Goal: Information Seeking & Learning: Learn about a topic

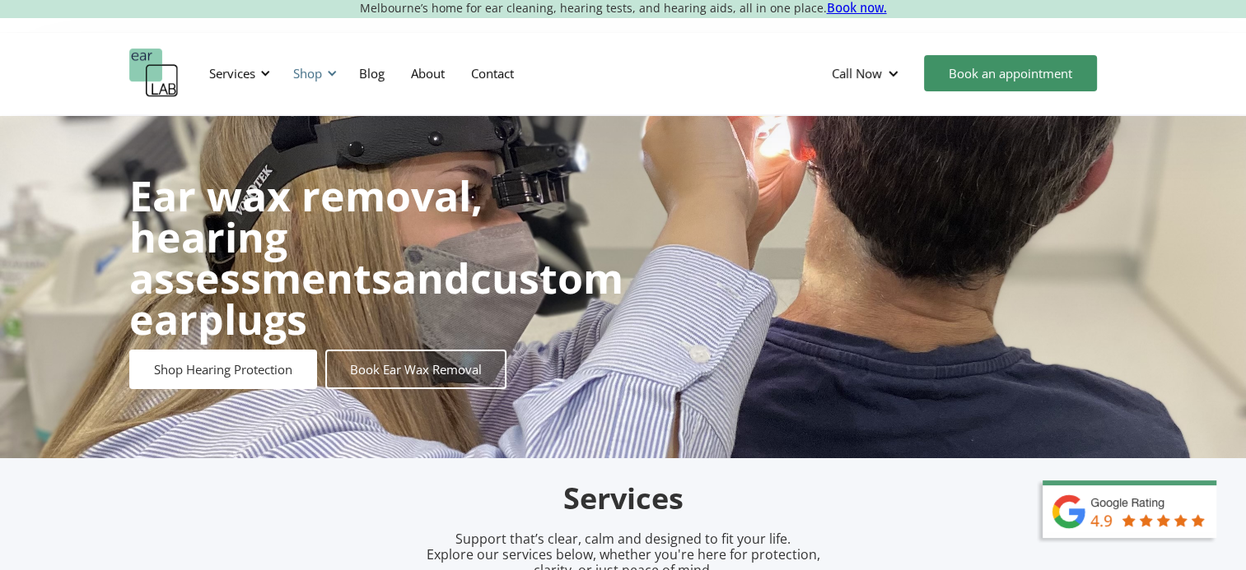
click at [332, 72] on div at bounding box center [332, 74] width 12 height 12
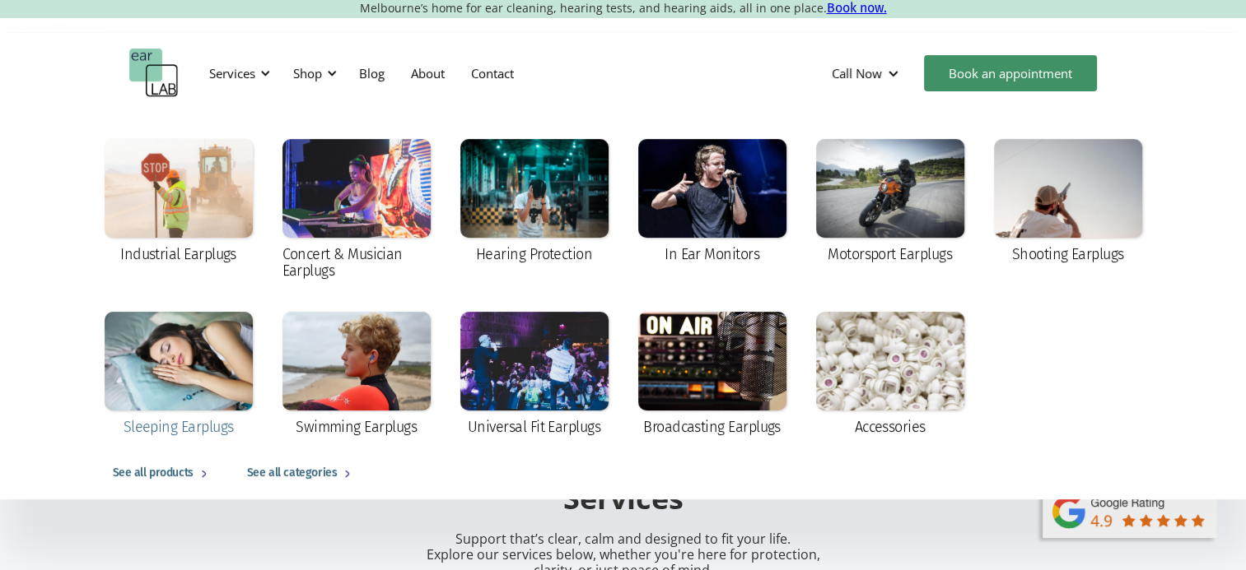
click at [169, 397] on div at bounding box center [179, 361] width 148 height 99
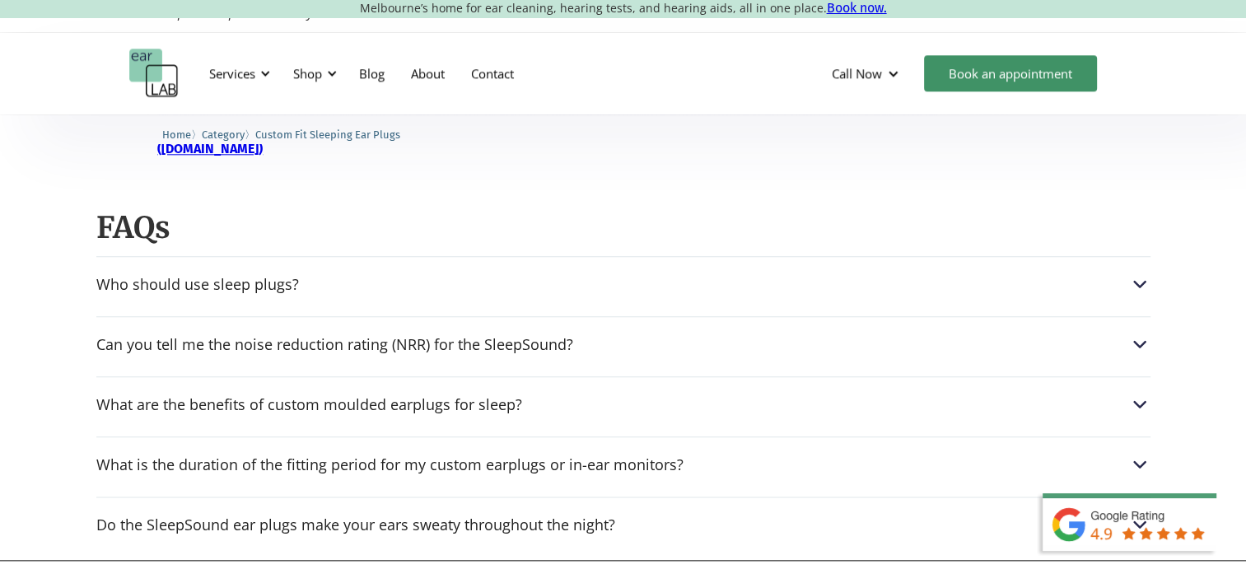
scroll to position [1839, 0]
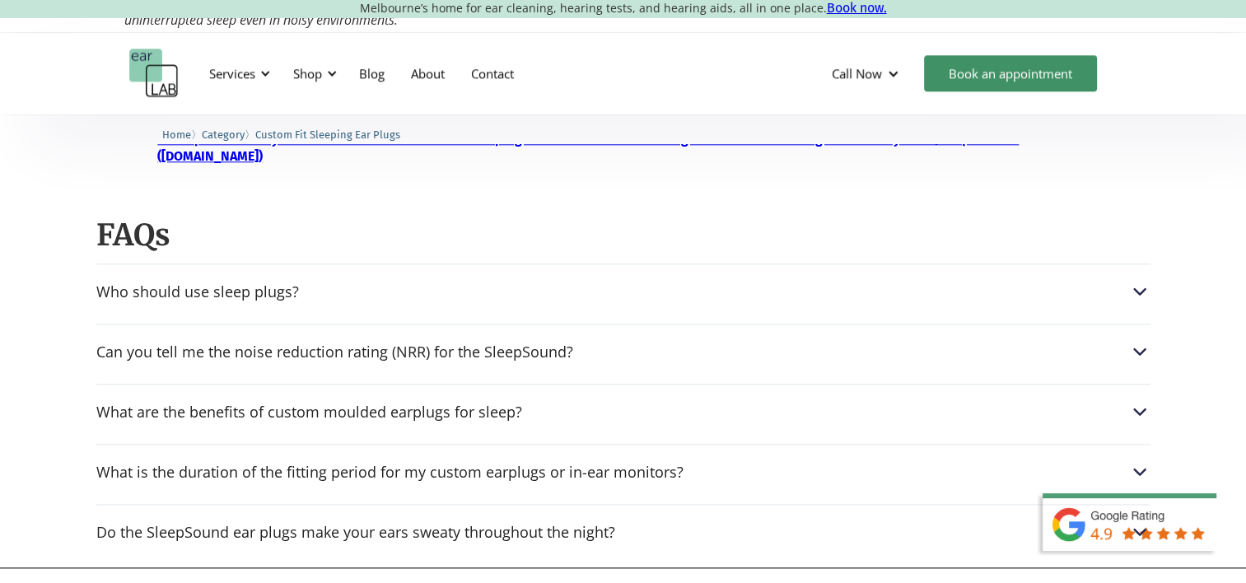
click at [701, 451] on div "What is the duration of the fitting period for my custom earplugs or in-ear mon…" at bounding box center [623, 467] width 1054 height 47
click at [753, 461] on div "What is the duration of the fitting period for my custom earplugs or in-ear mon…" at bounding box center [623, 471] width 1054 height 21
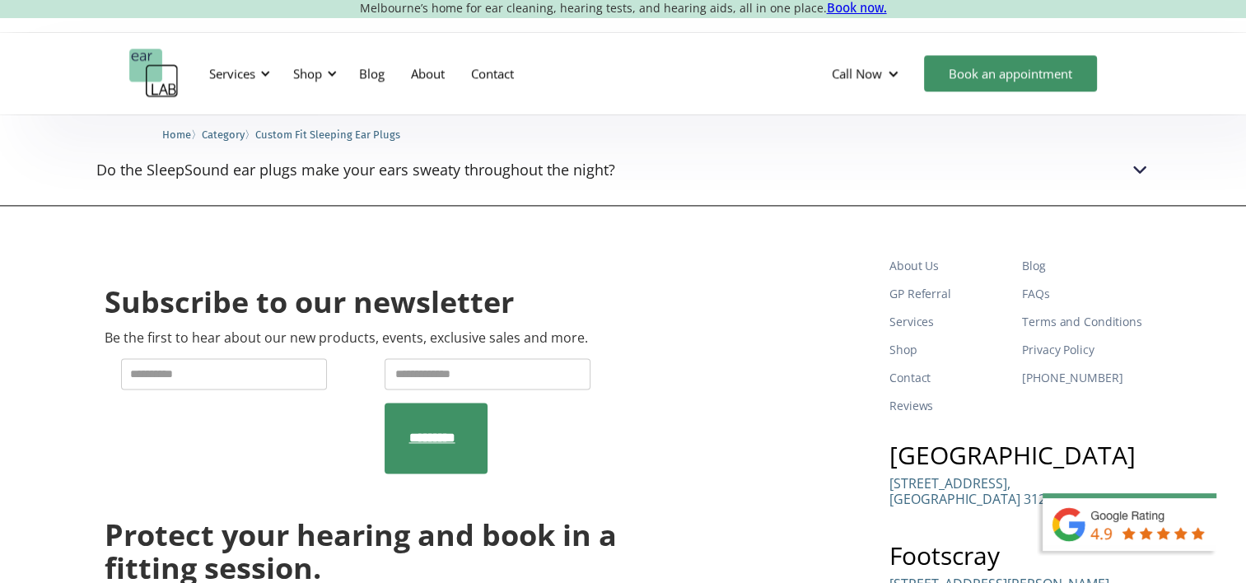
scroll to position [2210, 0]
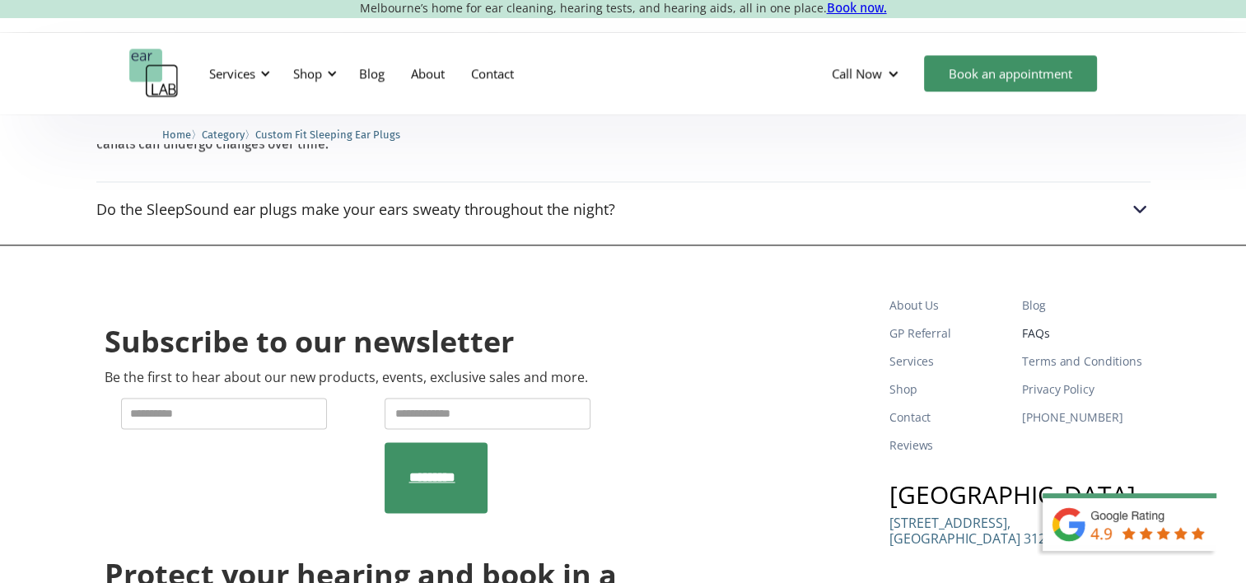
click at [1036, 319] on link "FAQs" at bounding box center [1081, 333] width 119 height 28
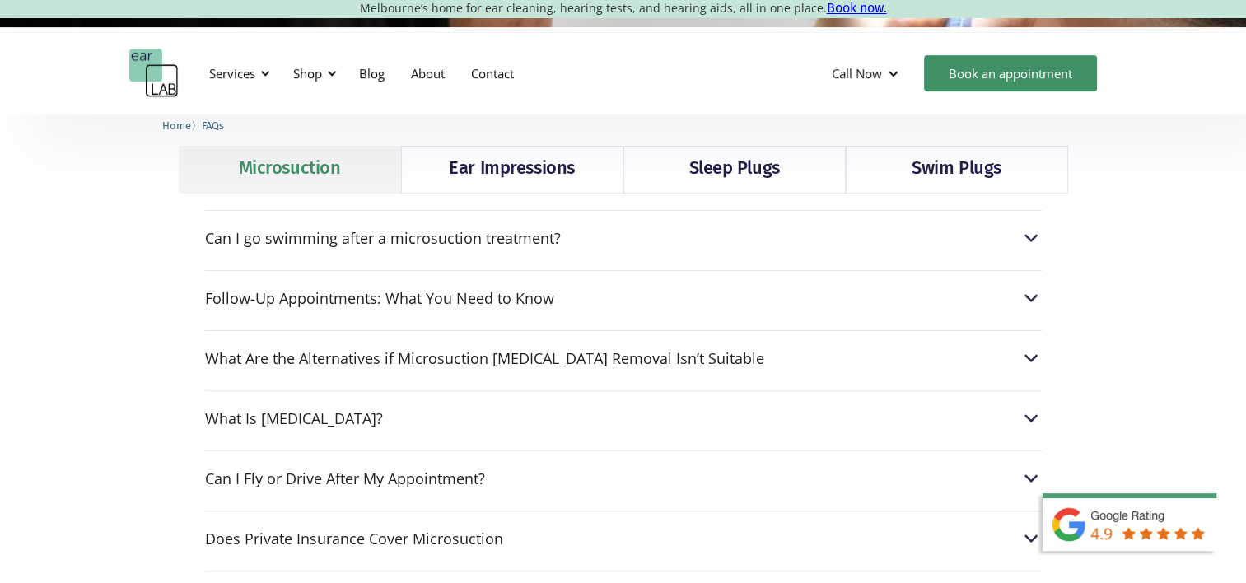
scroll to position [434, 0]
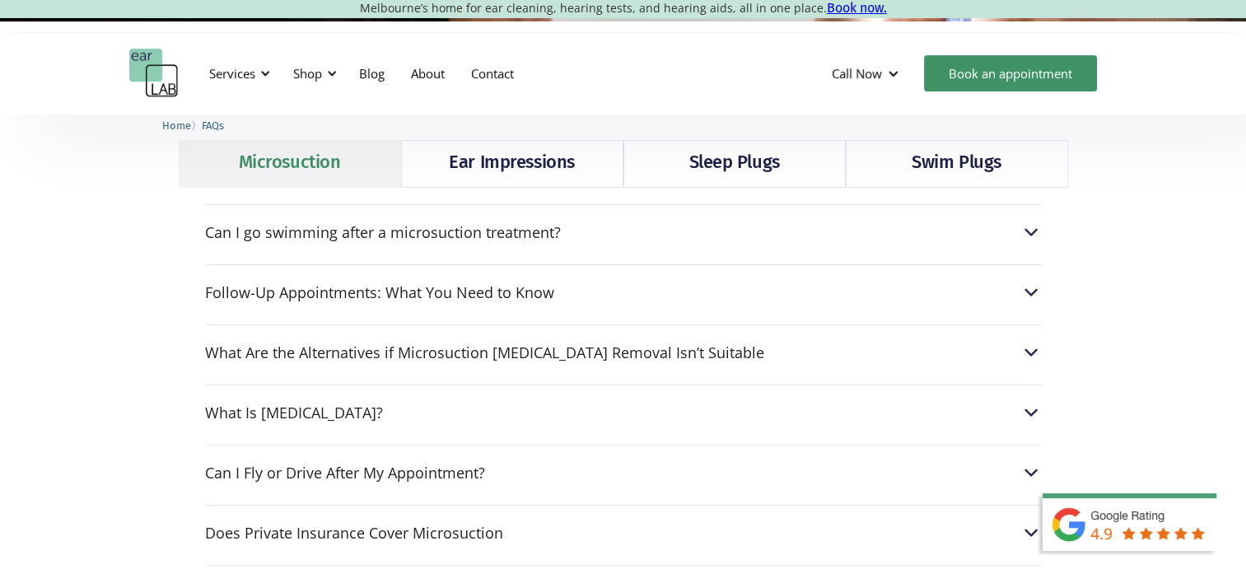
click at [718, 138] on div "Home 〉 FAQs" at bounding box center [623, 130] width 988 height 26
click at [724, 175] on div "Sleep Plugs" at bounding box center [733, 162] width 91 height 26
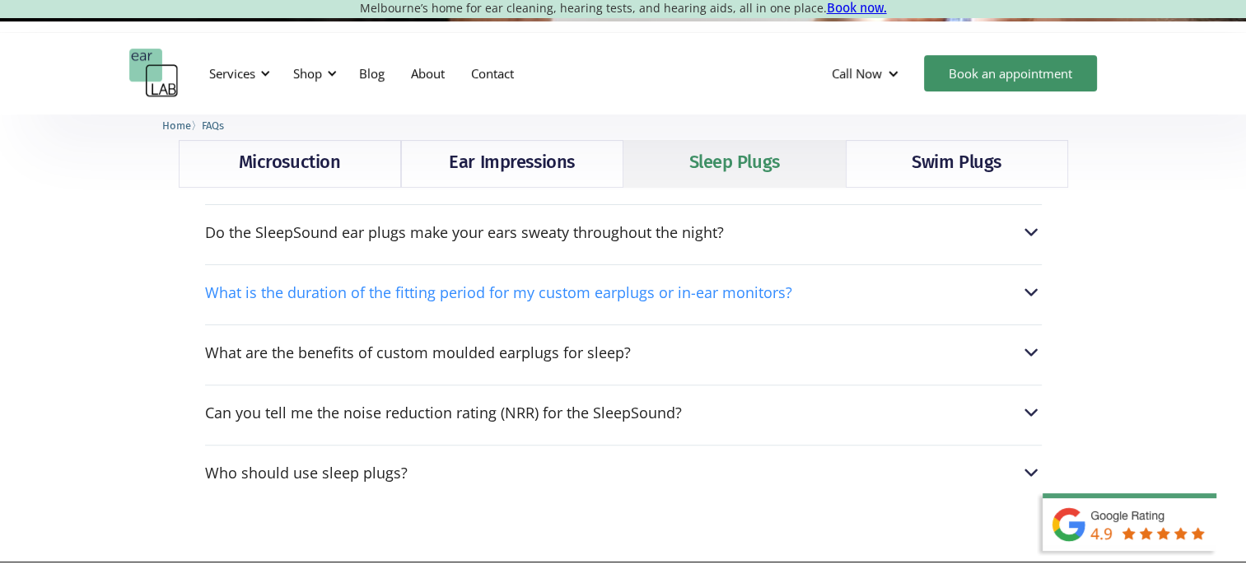
click at [799, 291] on div "What is the duration of the fitting period for my custom earplugs or in-ear mon…" at bounding box center [623, 292] width 836 height 21
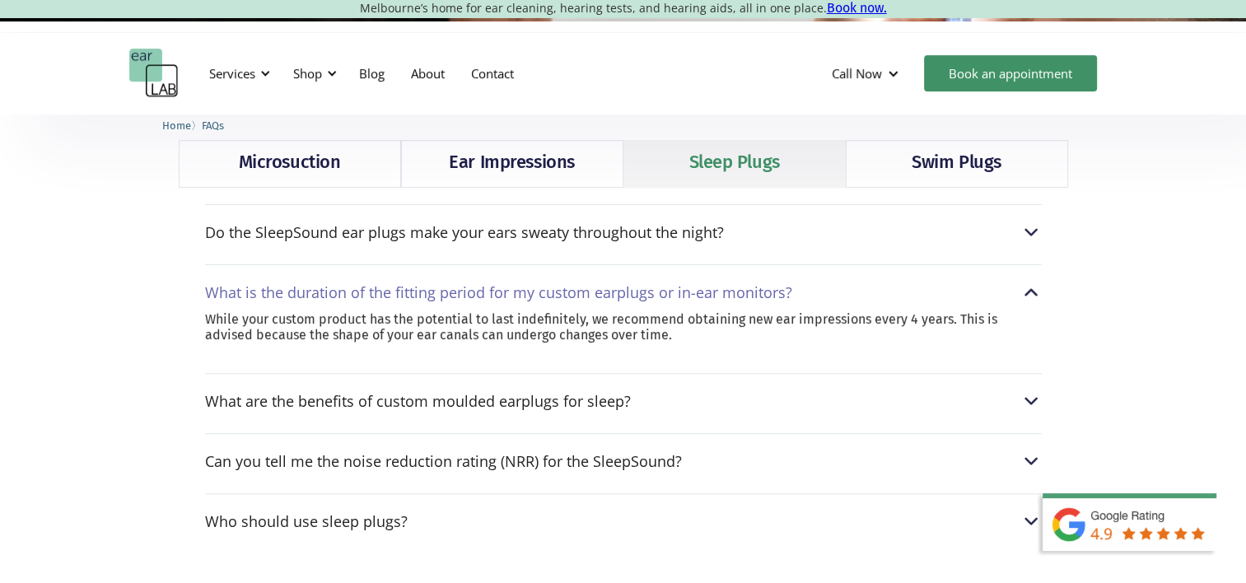
click at [799, 291] on div "What is the duration of the fitting period for my custom earplugs or in-ear mon…" at bounding box center [623, 292] width 836 height 21
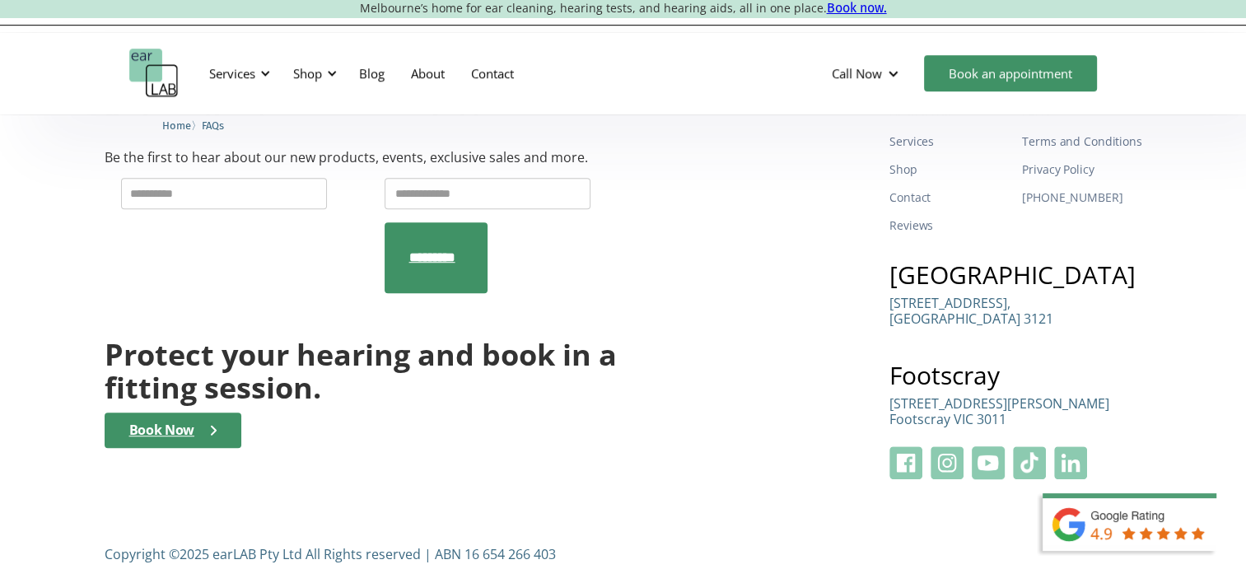
scroll to position [0, 0]
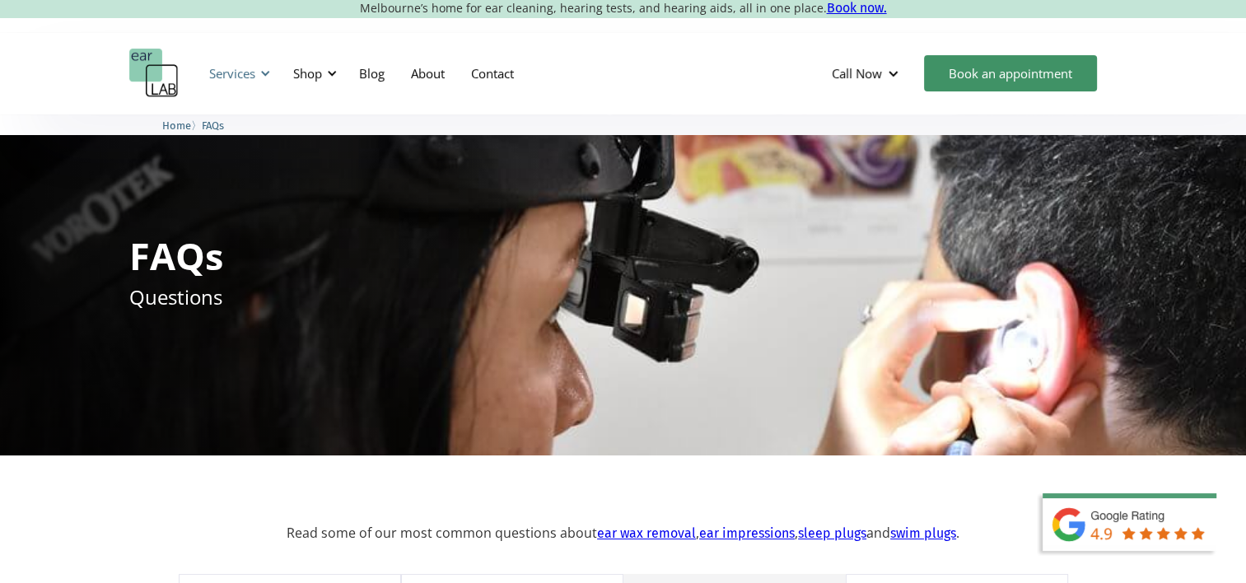
click at [236, 70] on div "Services" at bounding box center [232, 73] width 46 height 16
